Goal: Task Accomplishment & Management: Manage account settings

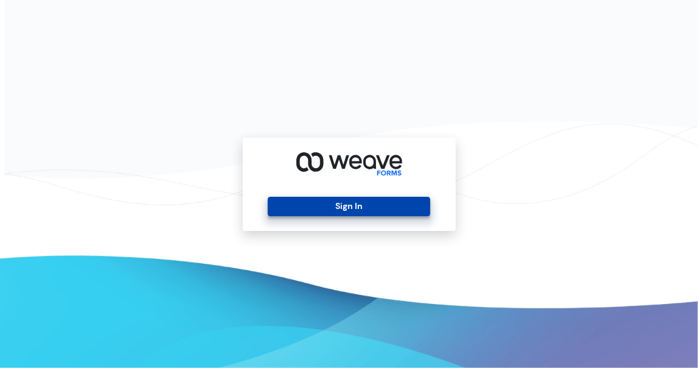
click at [399, 204] on button "Sign In" at bounding box center [349, 206] width 162 height 19
